Goal: Task Accomplishment & Management: Manage account settings

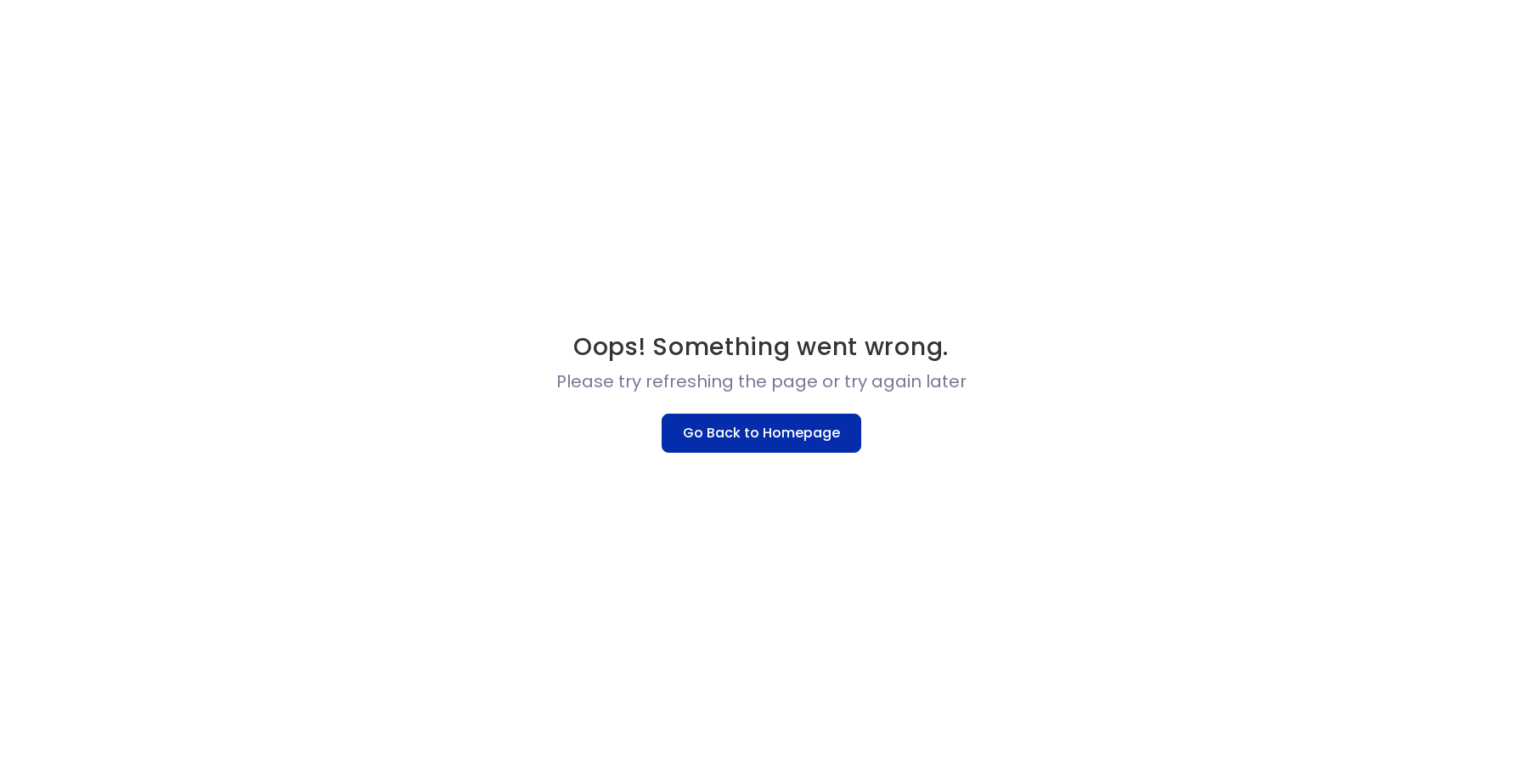
click at [727, 438] on button "Go Back to Homepage" at bounding box center [761, 433] width 200 height 39
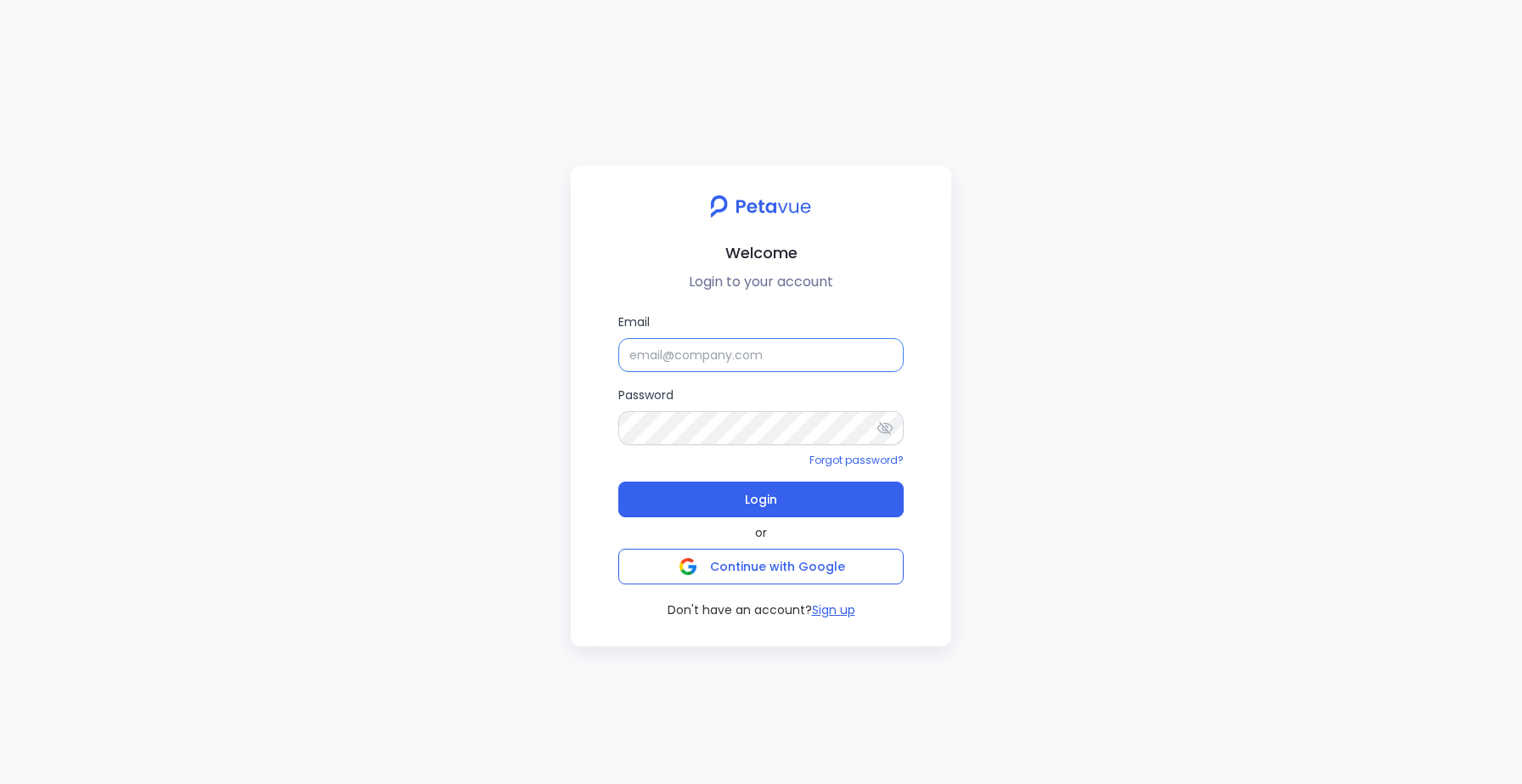
click at [727, 360] on input "Email" at bounding box center [761, 355] width 285 height 34
click at [654, 356] on input "Email" at bounding box center [761, 355] width 285 height 34
paste input "[PERSON_NAME][EMAIL_ADDRESS][PERSON_NAME][DOMAIN_NAME]"
type input "[PERSON_NAME][EMAIL_ADDRESS][PERSON_NAME][DOMAIN_NAME]"
click at [882, 424] on icon at bounding box center [885, 427] width 16 height 13
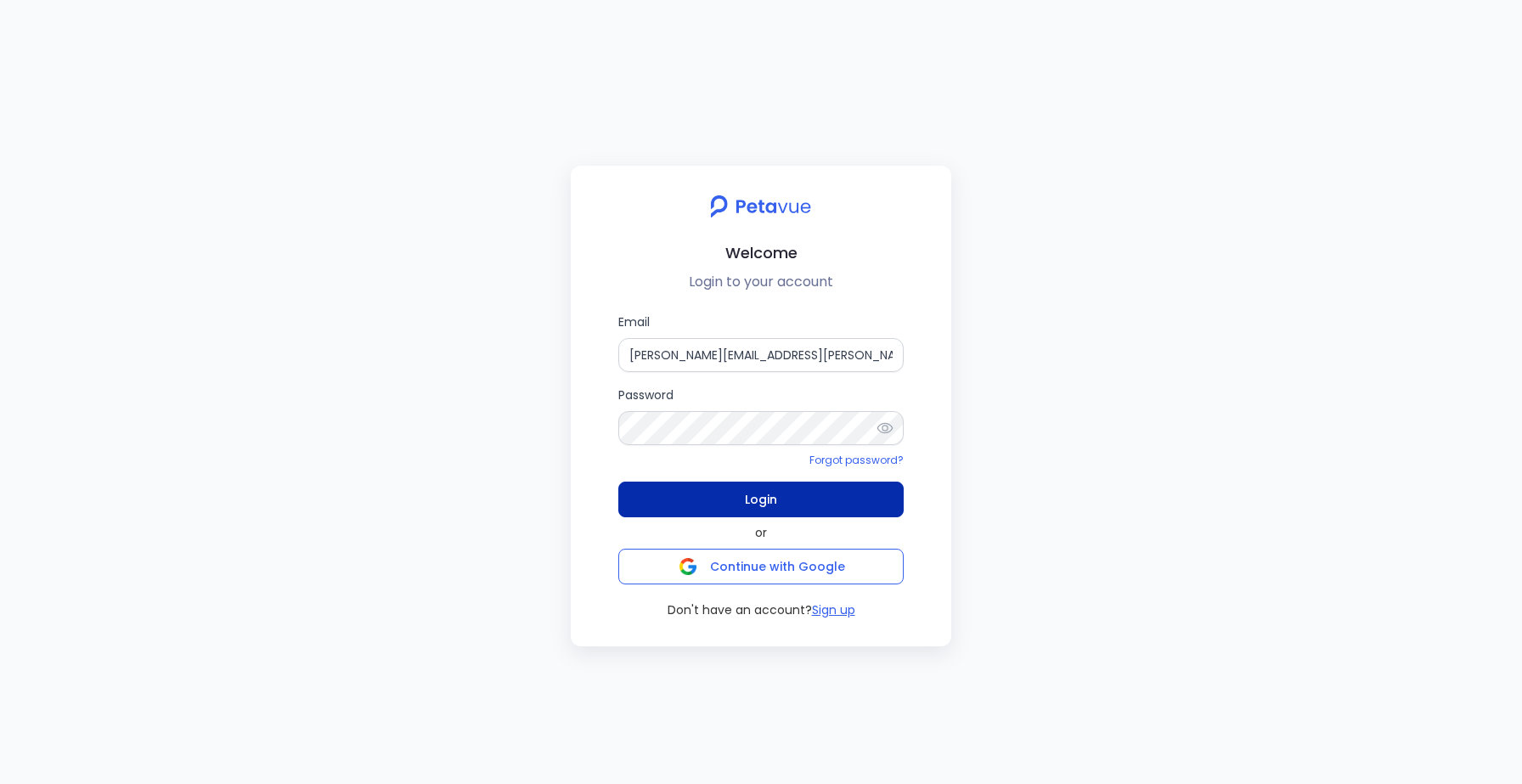
click at [735, 504] on button "Login" at bounding box center [761, 499] width 285 height 35
